Goal: Information Seeking & Learning: Learn about a topic

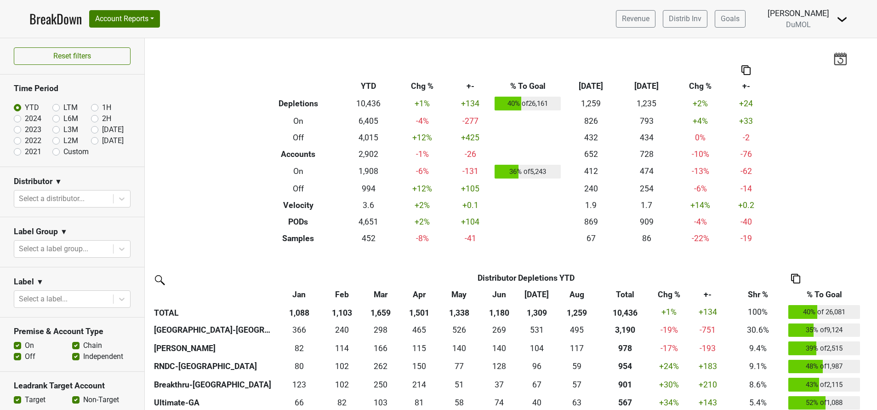
click at [102, 140] on label "[DATE]" at bounding box center [113, 140] width 22 height 11
click at [91, 140] on input "[DATE]" at bounding box center [109, 139] width 37 height 9
radio input "true"
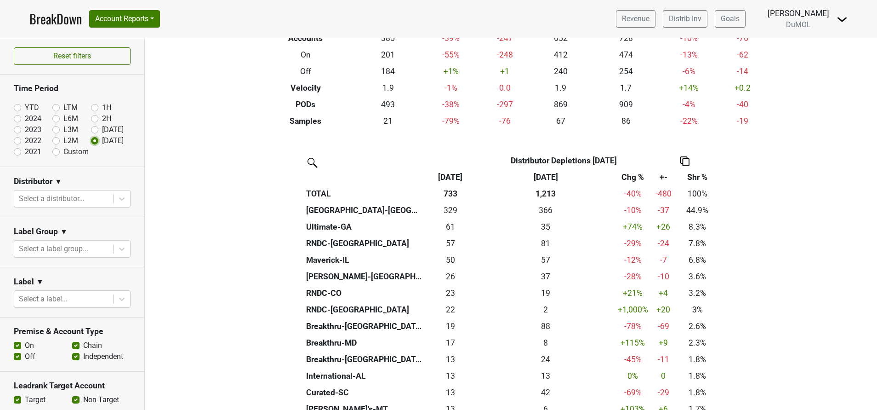
scroll to position [157, 0]
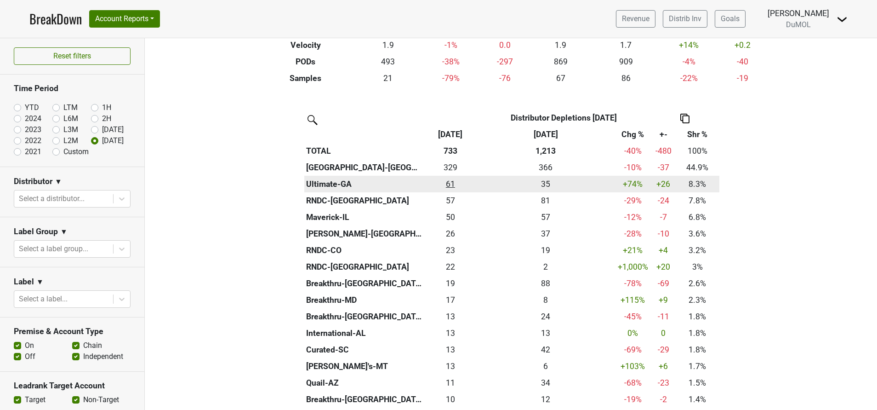
click at [442, 186] on div "60.5 61" at bounding box center [451, 184] width 48 height 12
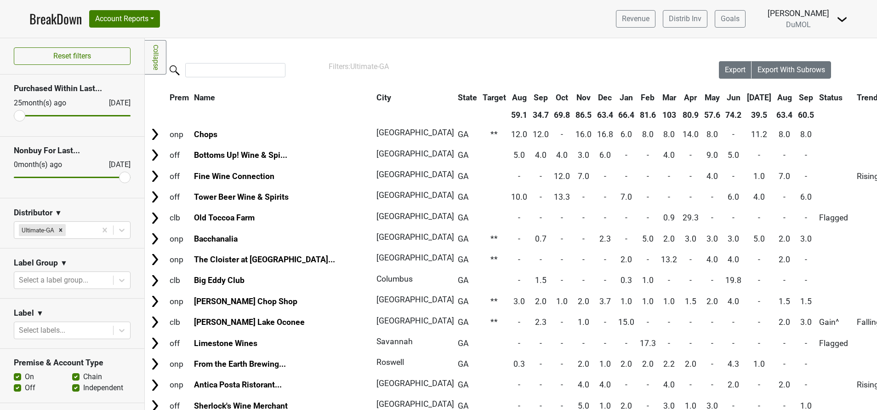
click at [796, 100] on th "Sep" at bounding box center [806, 97] width 21 height 17
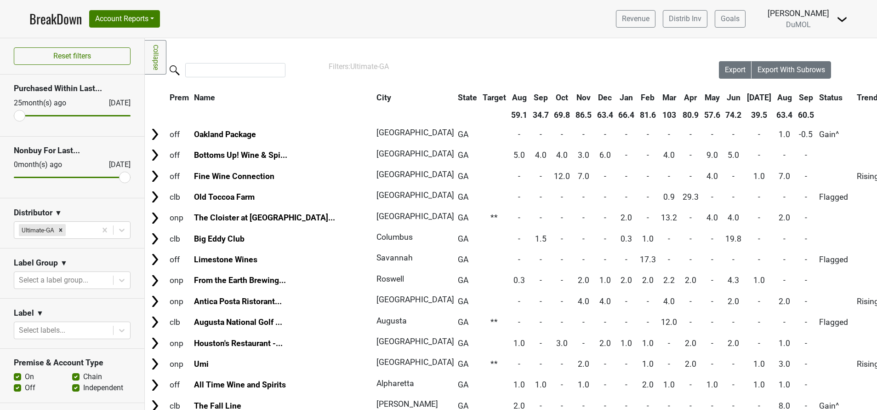
click at [796, 100] on th "Sep" at bounding box center [806, 97] width 21 height 17
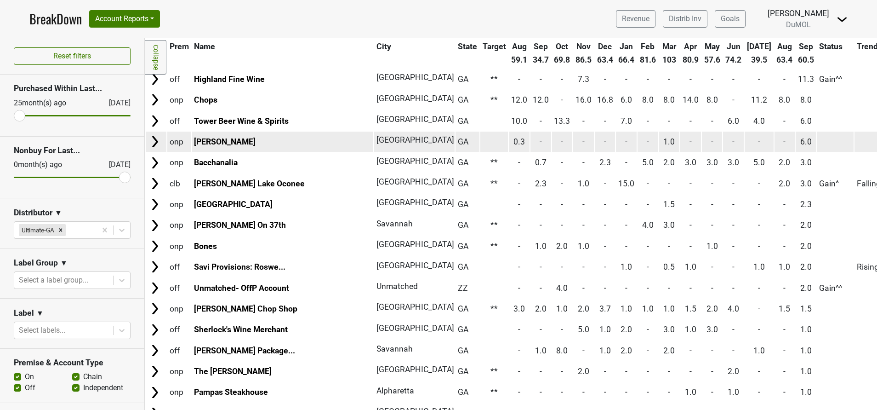
scroll to position [150, 0]
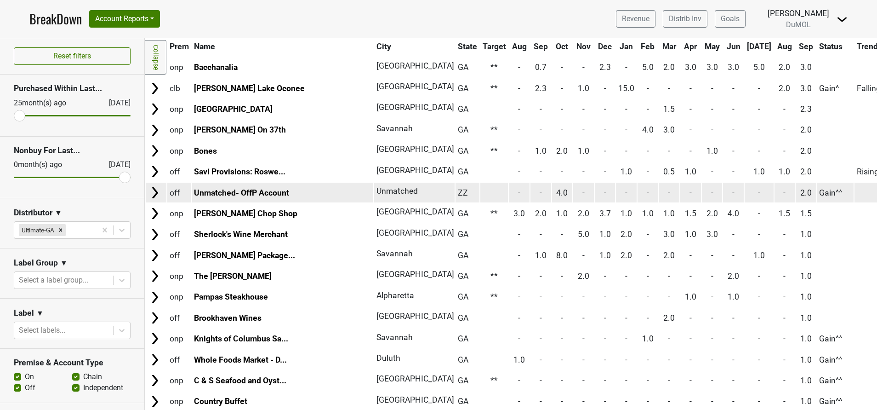
click at [151, 195] on img at bounding box center [155, 193] width 14 height 14
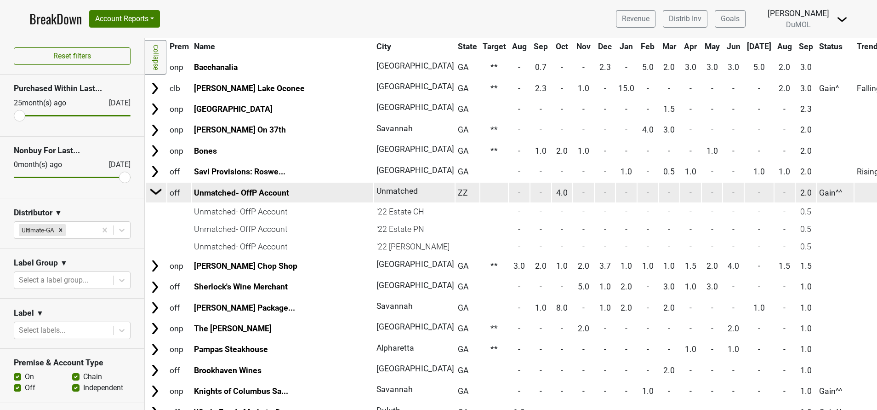
click at [151, 195] on img at bounding box center [156, 191] width 14 height 14
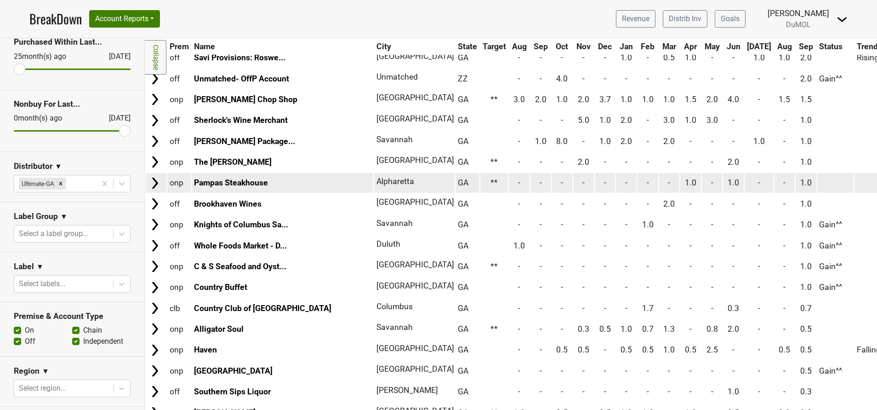
scroll to position [265, 0]
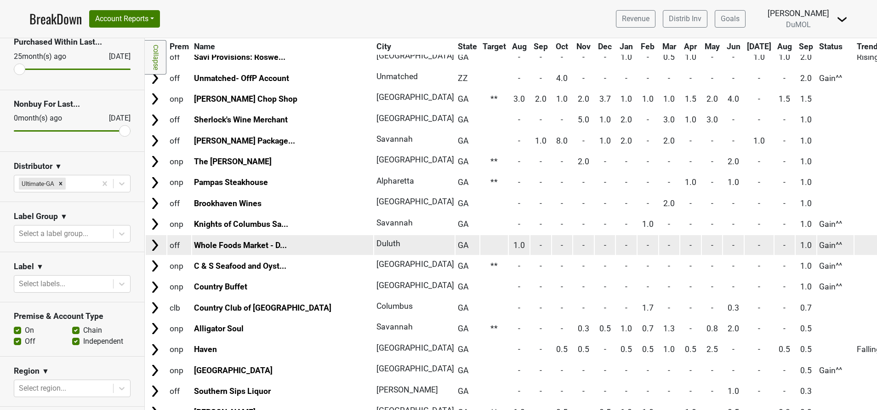
click at [156, 245] on img at bounding box center [155, 245] width 14 height 14
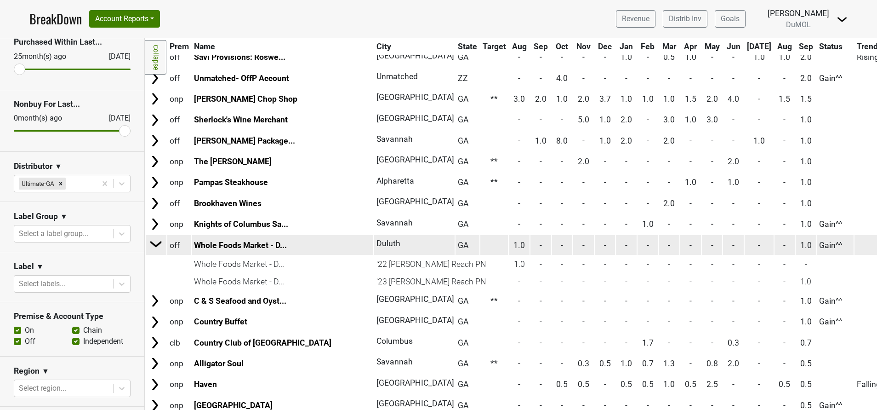
click at [156, 245] on img at bounding box center [156, 244] width 14 height 14
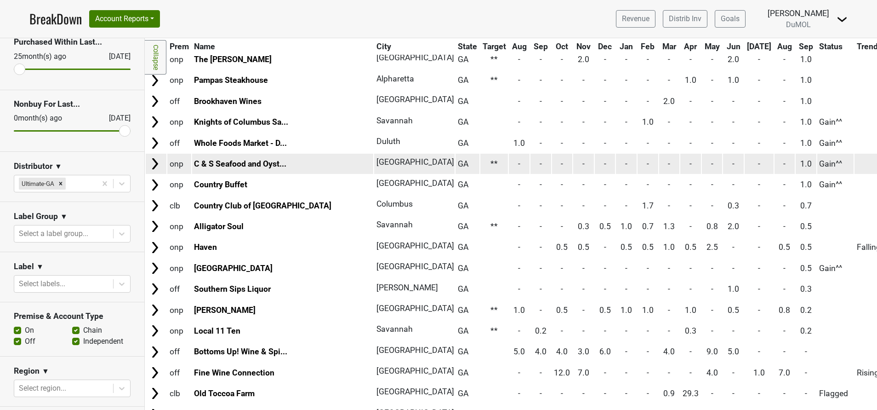
scroll to position [368, 0]
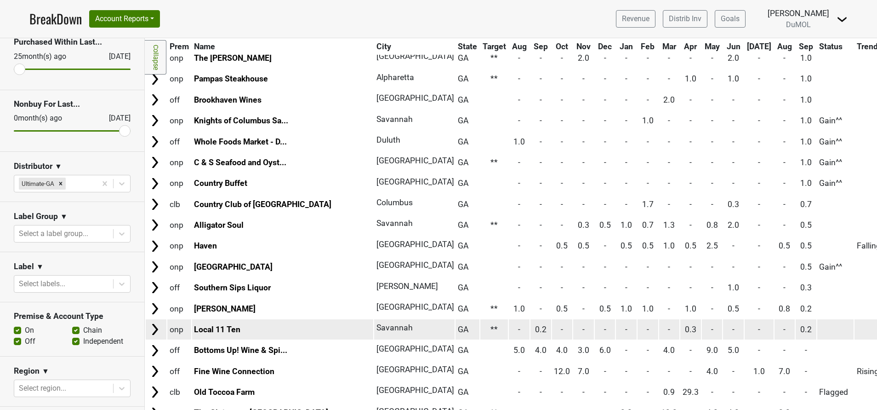
click at [155, 329] on img at bounding box center [155, 329] width 14 height 14
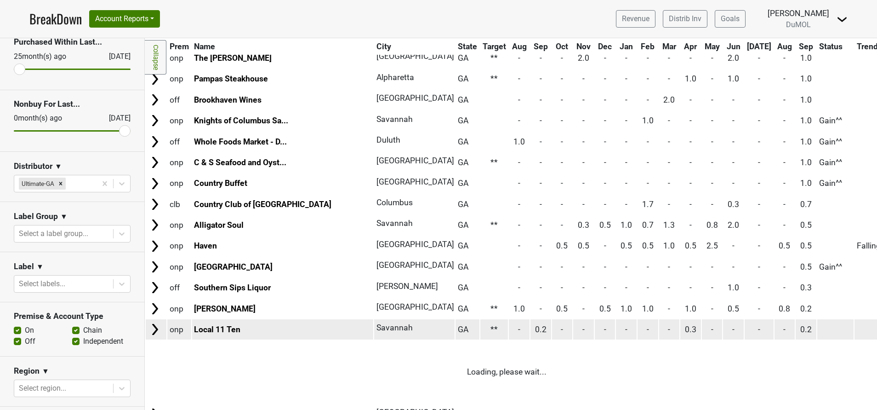
scroll to position [495, 0]
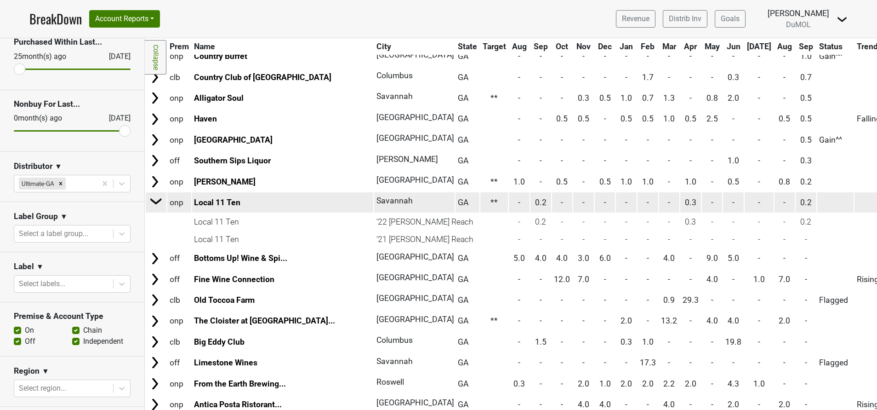
click at [154, 202] on img at bounding box center [156, 201] width 14 height 14
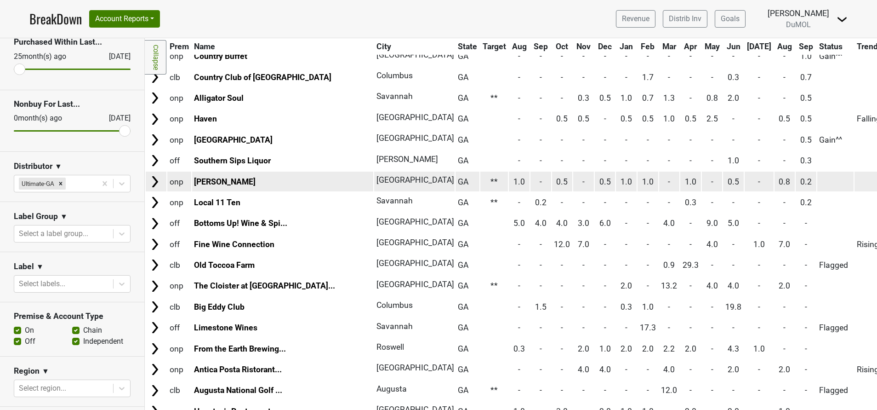
click at [152, 179] on img at bounding box center [155, 182] width 14 height 14
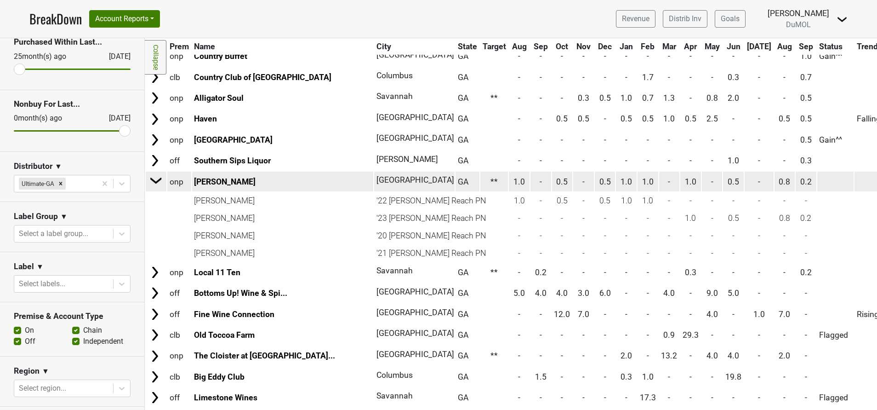
click at [152, 179] on img at bounding box center [156, 180] width 14 height 14
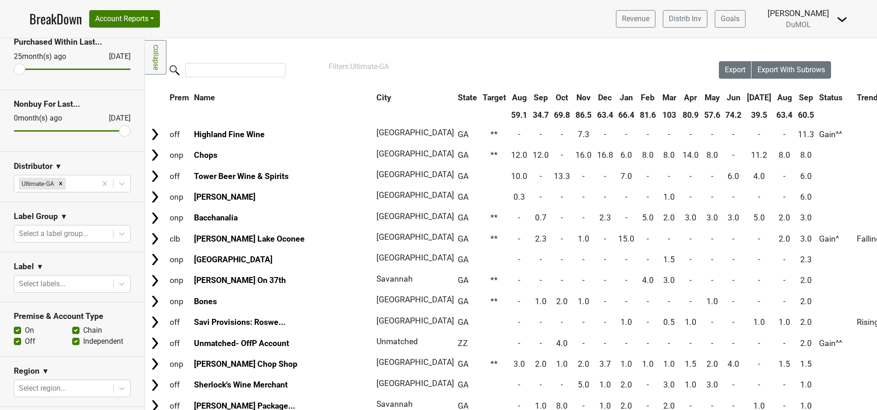
scroll to position [0, 0]
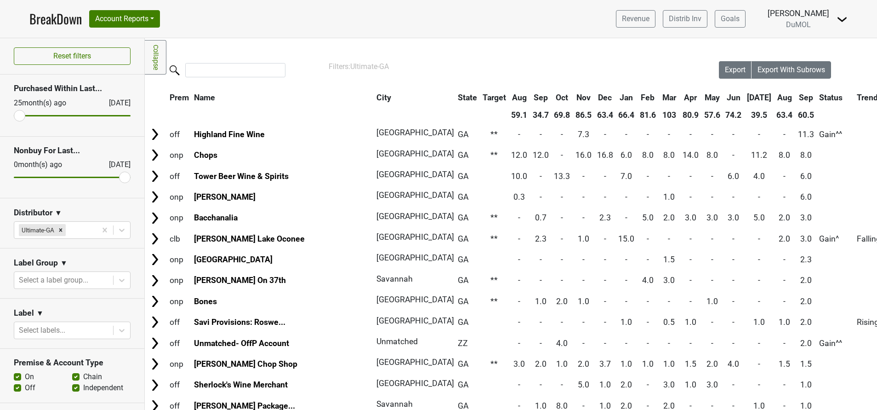
click at [50, 17] on link "BreakDown" at bounding box center [55, 18] width 52 height 19
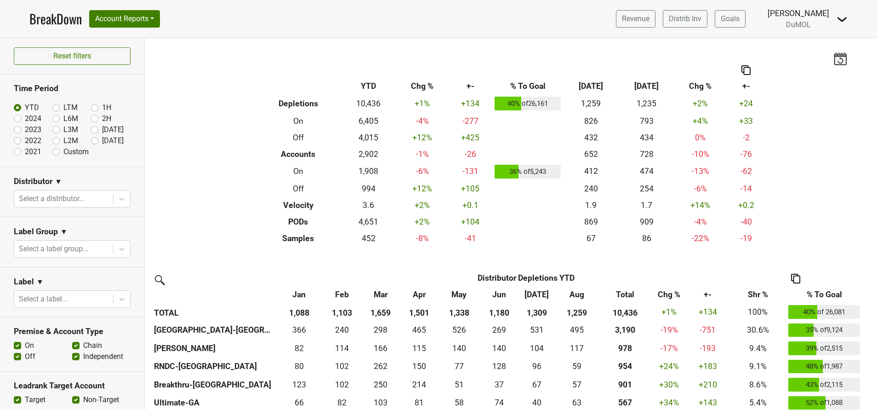
click at [102, 143] on label "[DATE]" at bounding box center [113, 140] width 22 height 11
click at [91, 143] on input "[DATE]" at bounding box center [109, 139] width 37 height 9
radio input "true"
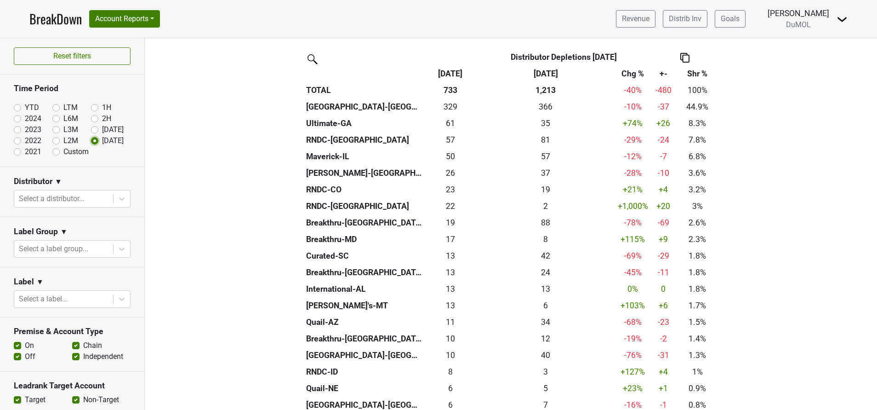
scroll to position [218, 0]
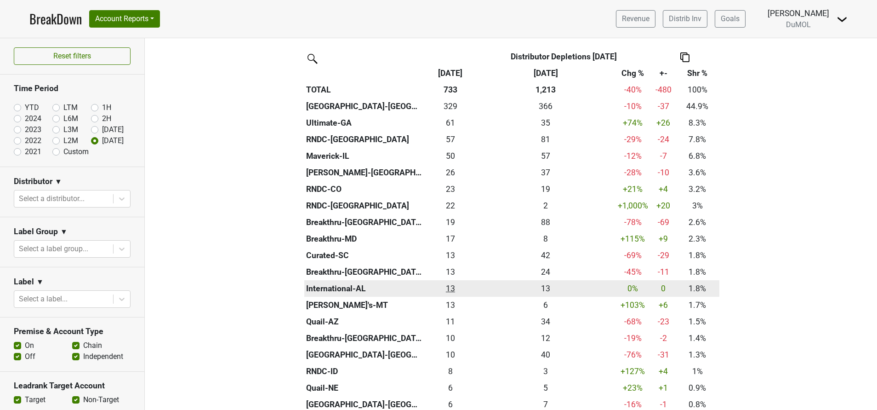
click at [447, 285] on div "13 13" at bounding box center [451, 288] width 48 height 12
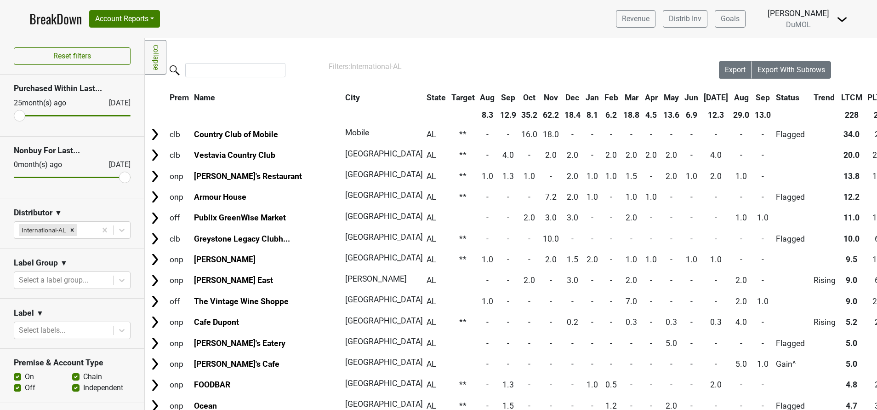
click at [752, 95] on th "Sep" at bounding box center [762, 97] width 21 height 17
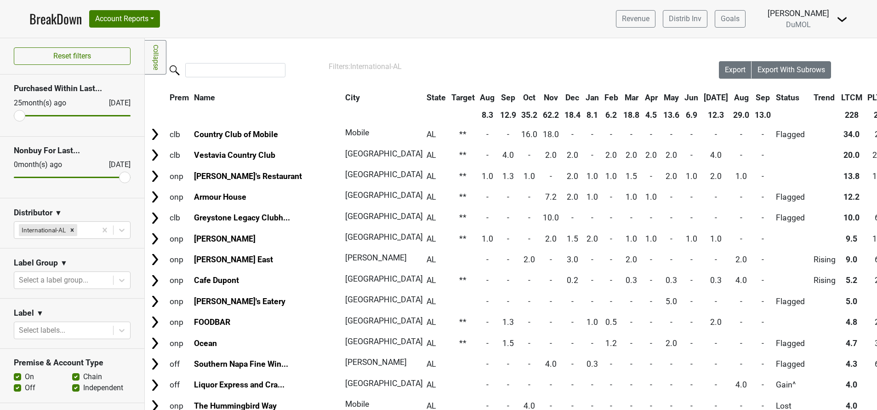
click at [752, 97] on th "Sep" at bounding box center [762, 97] width 21 height 17
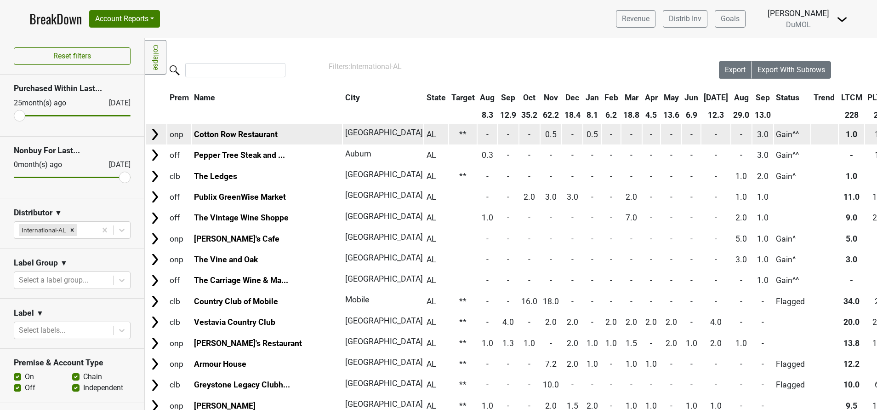
click at [154, 133] on img at bounding box center [155, 134] width 14 height 14
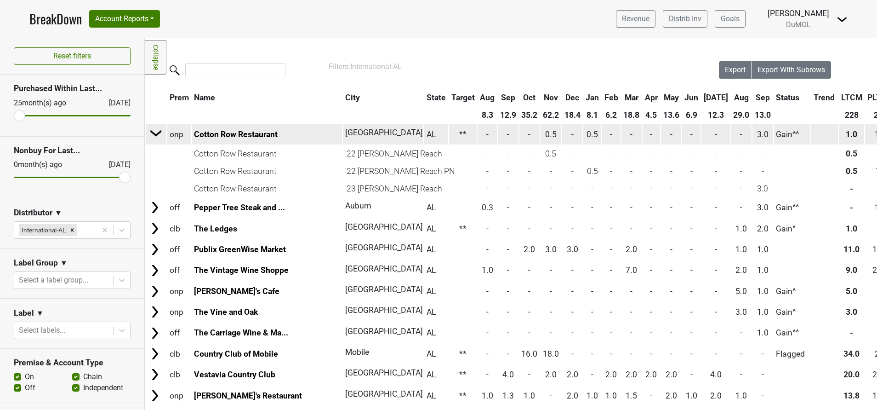
click at [154, 133] on img at bounding box center [156, 133] width 14 height 14
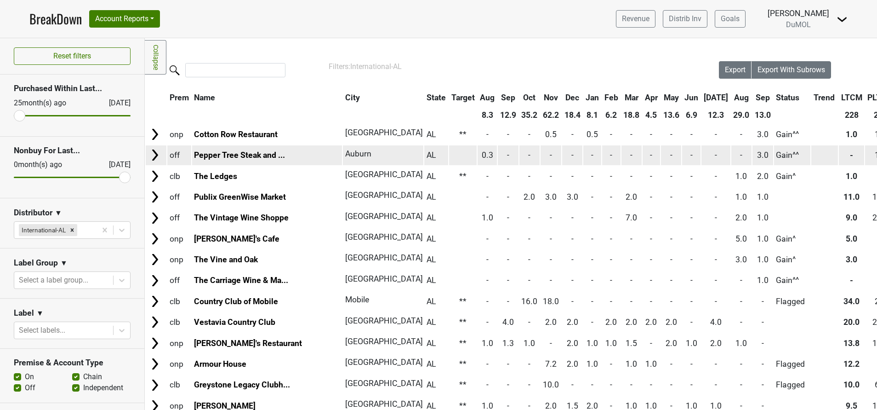
click at [156, 154] on img at bounding box center [155, 155] width 14 height 14
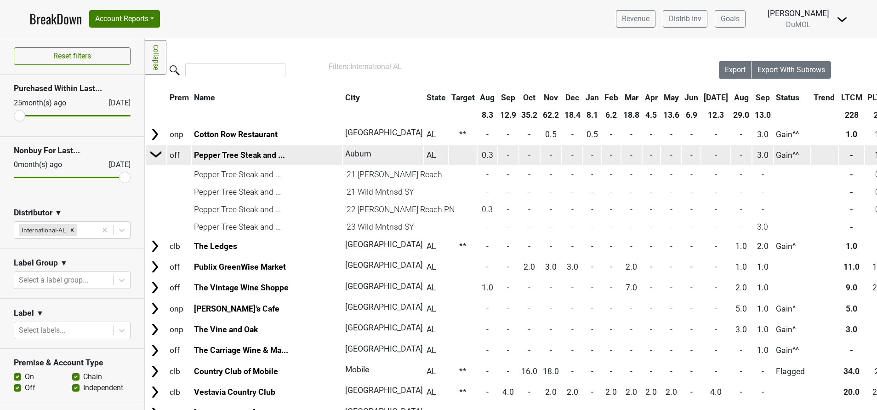
click at [156, 154] on img at bounding box center [156, 154] width 14 height 14
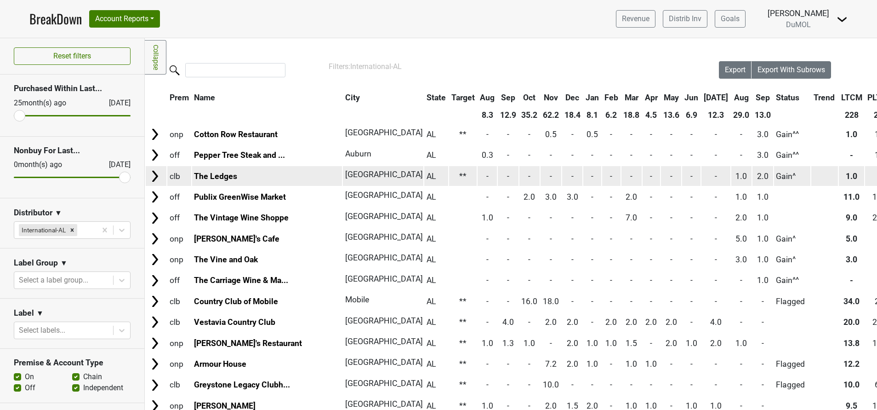
click at [154, 177] on img at bounding box center [155, 176] width 14 height 14
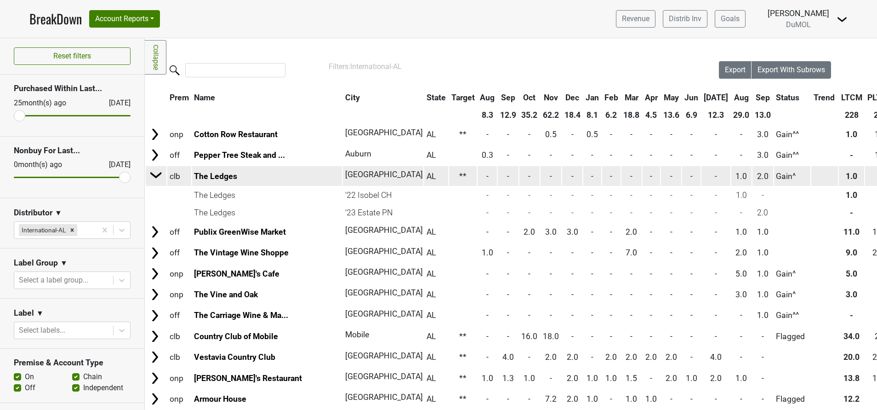
click at [154, 177] on img at bounding box center [156, 175] width 14 height 14
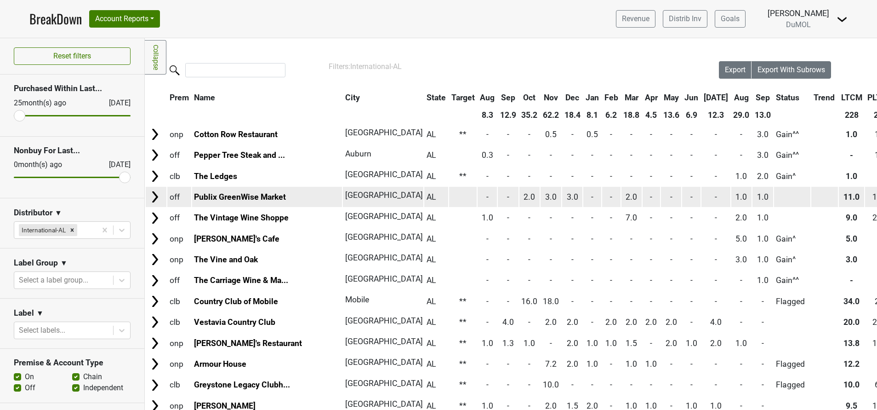
click at [151, 195] on img at bounding box center [155, 197] width 14 height 14
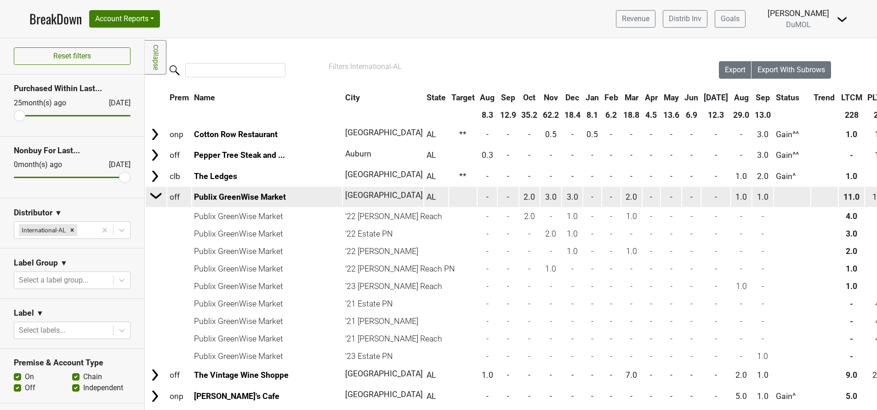
click at [151, 195] on img at bounding box center [156, 195] width 14 height 14
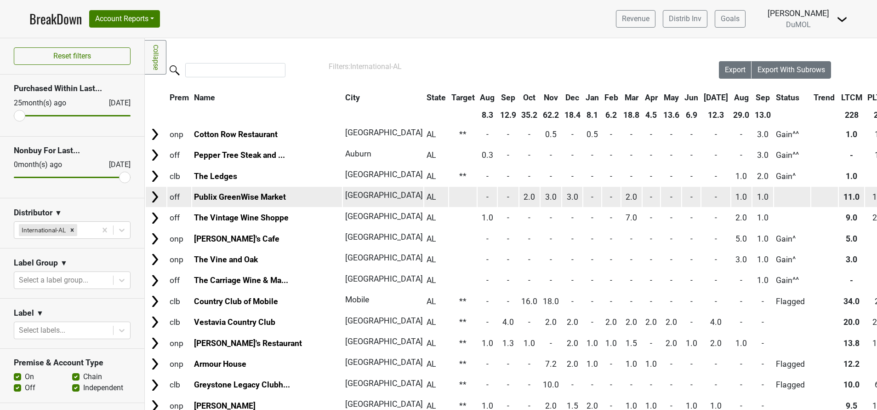
click at [151, 195] on img at bounding box center [155, 197] width 14 height 14
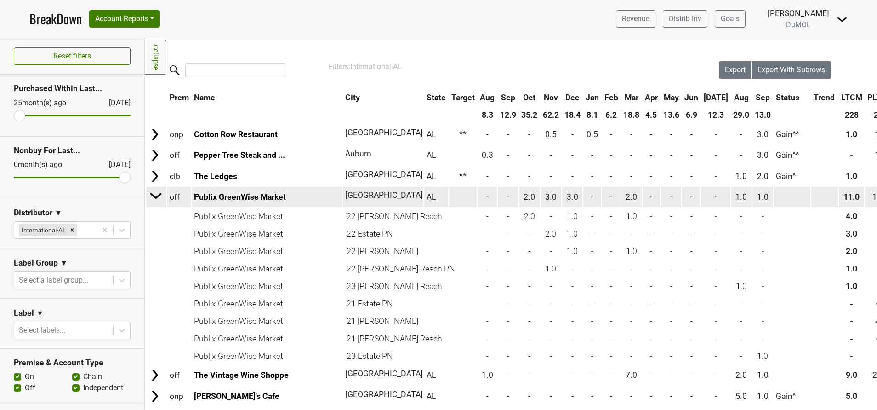
click at [151, 195] on img at bounding box center [156, 195] width 14 height 14
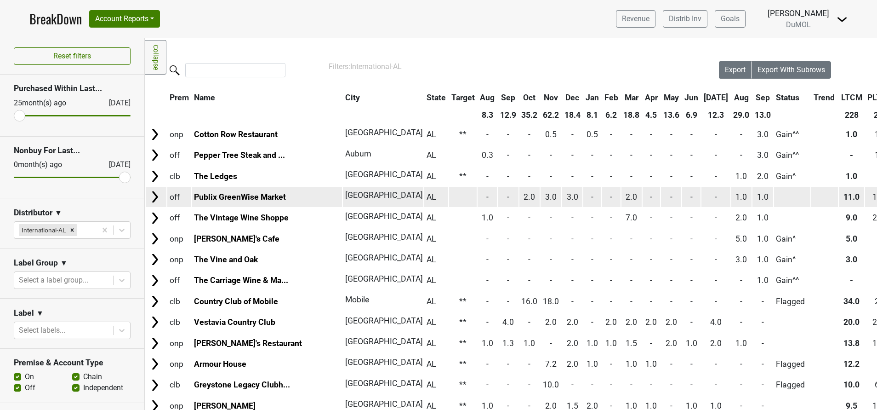
click at [151, 195] on img at bounding box center [155, 197] width 14 height 14
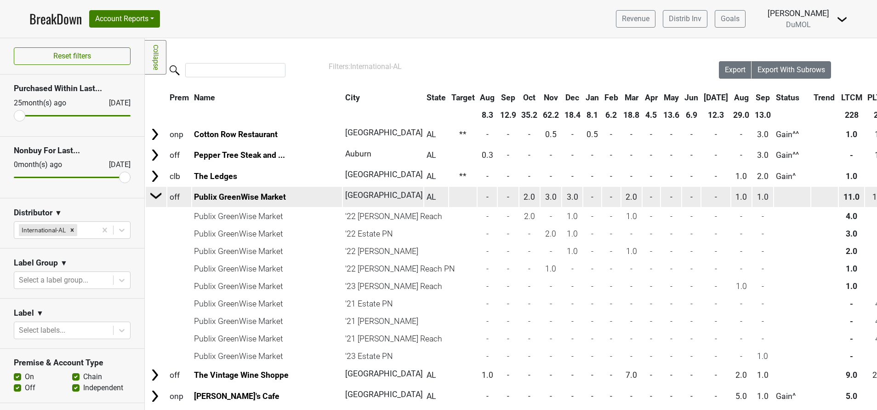
click at [157, 195] on img at bounding box center [156, 195] width 14 height 14
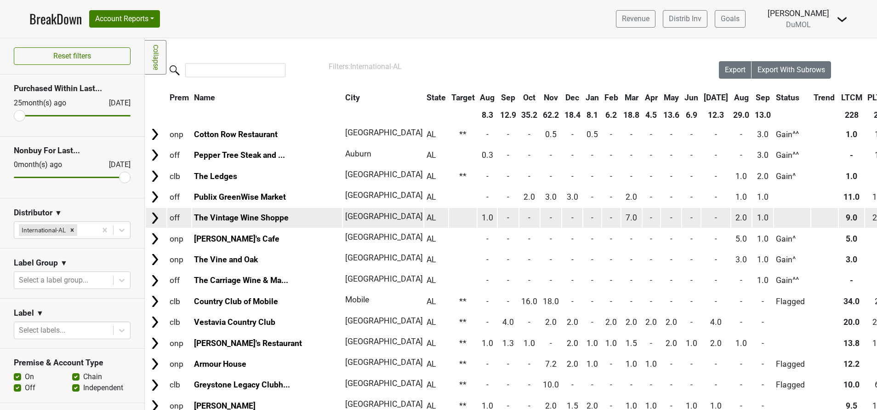
click at [154, 216] on img at bounding box center [155, 218] width 14 height 14
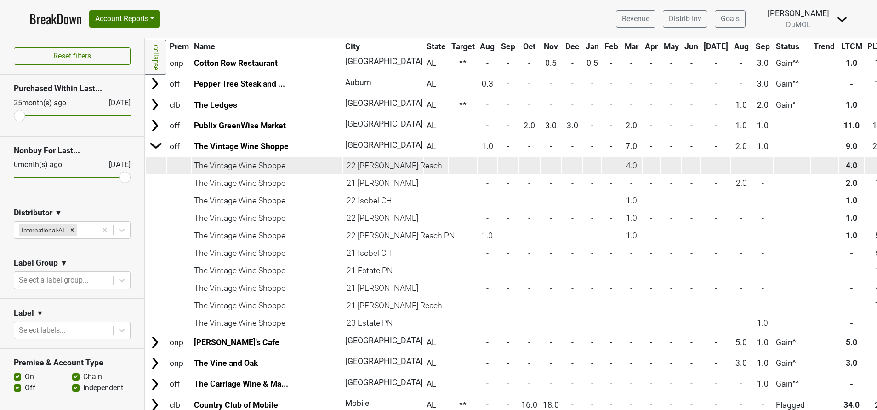
scroll to position [5, 0]
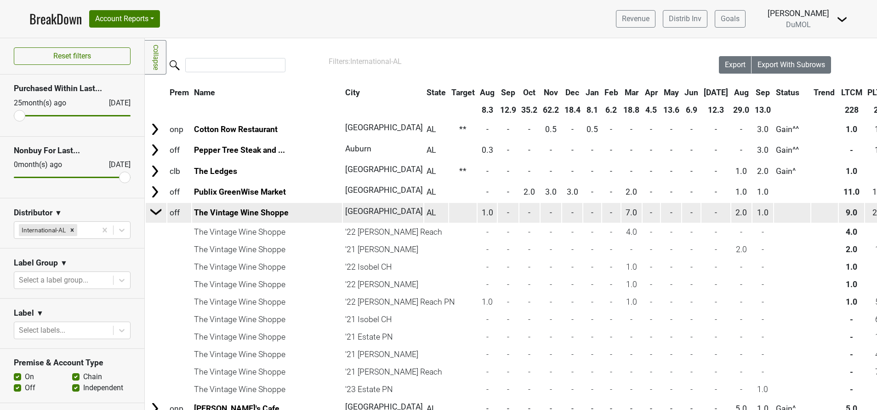
click at [159, 215] on img at bounding box center [156, 212] width 14 height 14
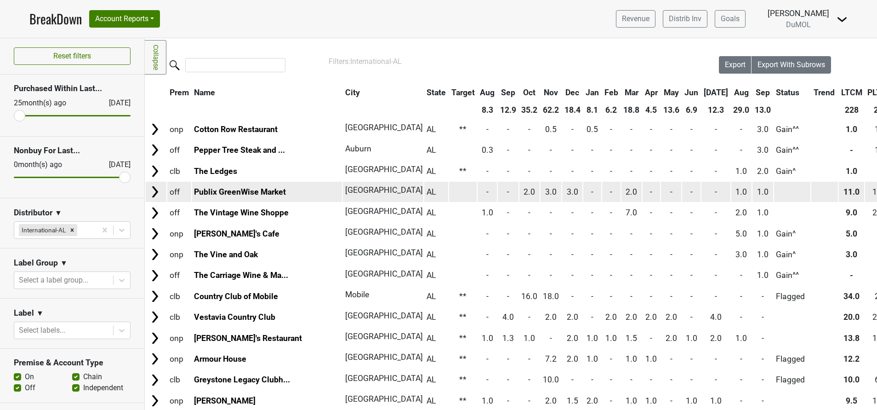
click at [155, 193] on img at bounding box center [155, 192] width 14 height 14
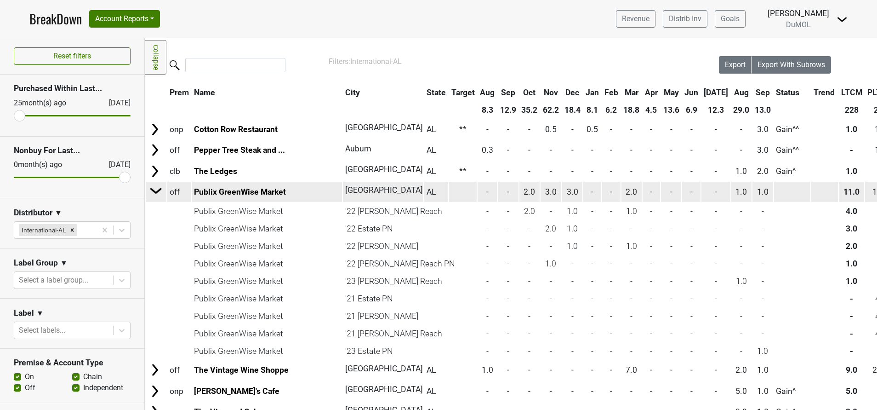
click at [155, 188] on img at bounding box center [156, 190] width 14 height 14
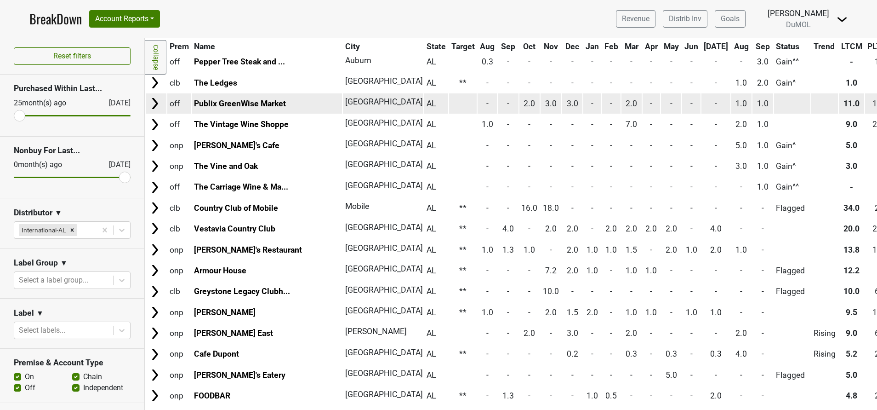
scroll to position [110, 0]
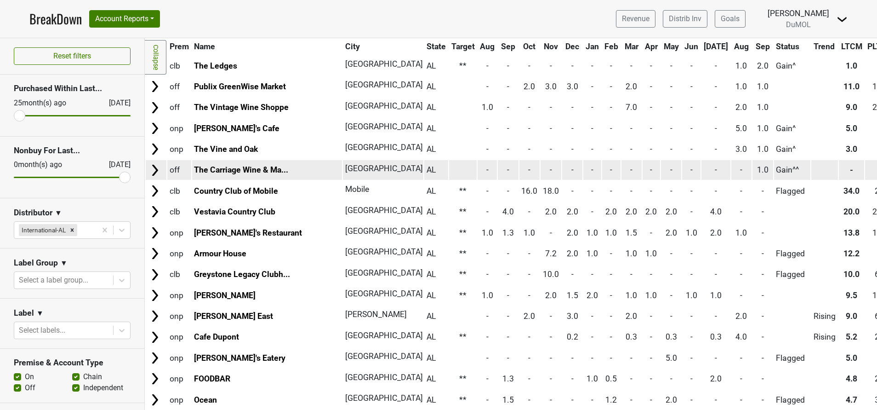
click at [154, 169] on img at bounding box center [155, 170] width 14 height 14
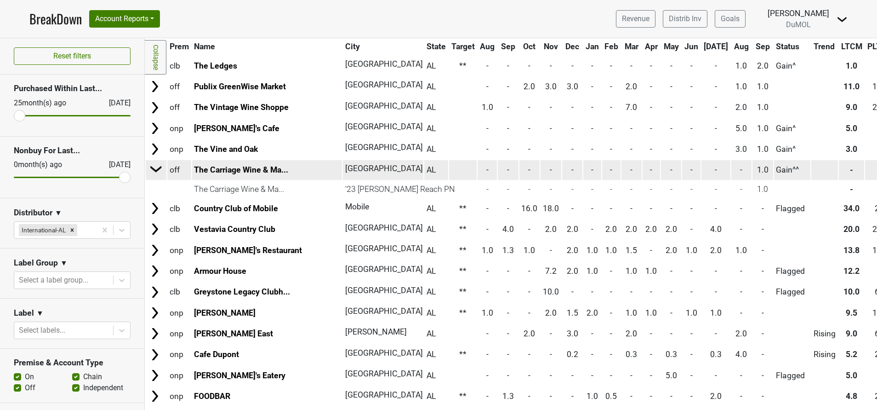
click at [154, 169] on img at bounding box center [156, 169] width 14 height 14
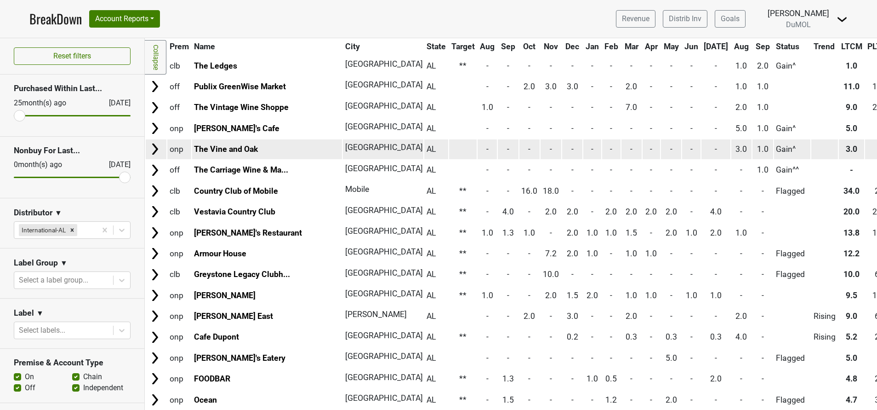
click at [153, 155] on img at bounding box center [155, 149] width 14 height 14
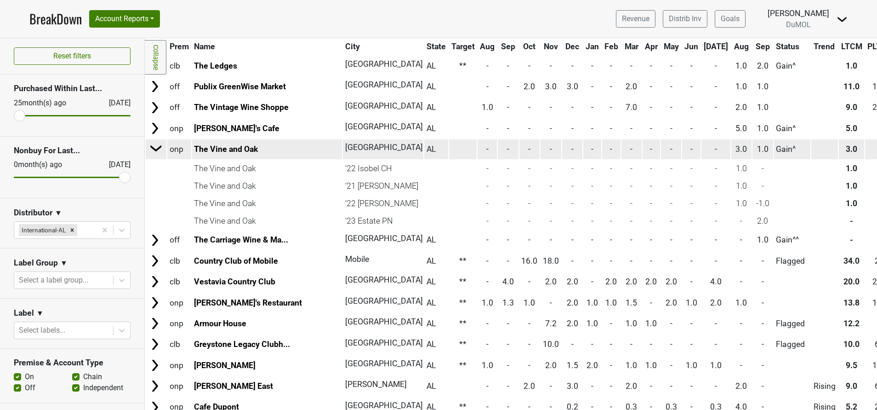
click at [155, 144] on img at bounding box center [156, 148] width 14 height 14
